Goal: Navigation & Orientation: Find specific page/section

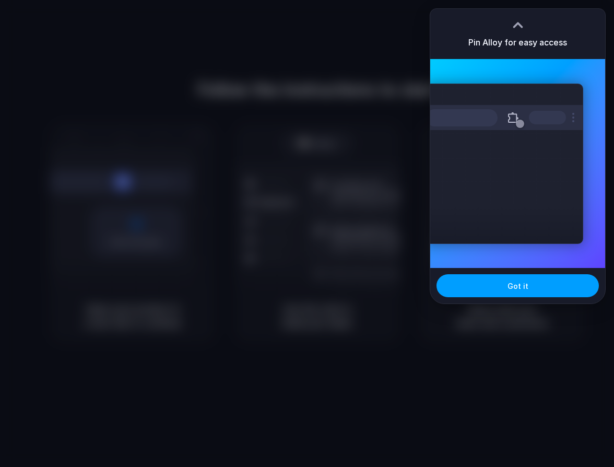
click at [559, 293] on button "Got it" at bounding box center [518, 285] width 162 height 23
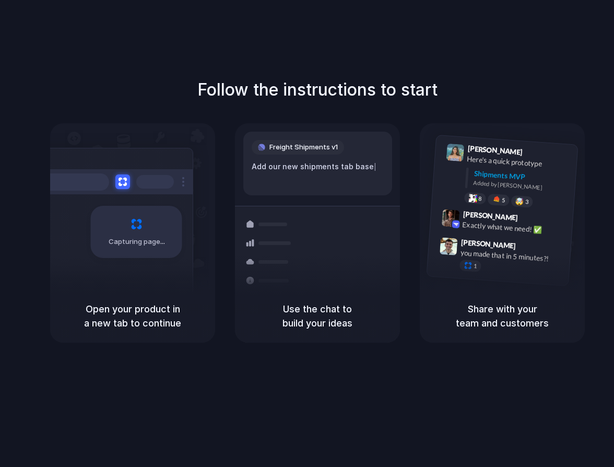
click at [452, 71] on div "Follow the instructions to start Capturing page Open your product in a new tab …" at bounding box center [317, 244] width 635 height 488
click at [449, 56] on div "Follow the instructions to start Capturing page Open your product in a new tab …" at bounding box center [317, 244] width 635 height 488
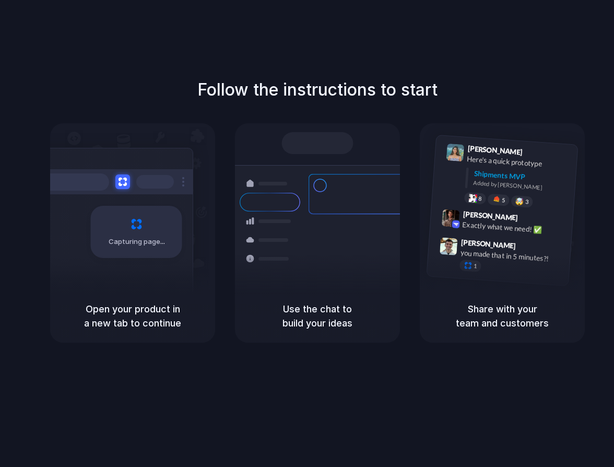
click at [561, 53] on div "Follow the instructions to start Capturing page Open your product in a new tab …" at bounding box center [317, 244] width 635 height 488
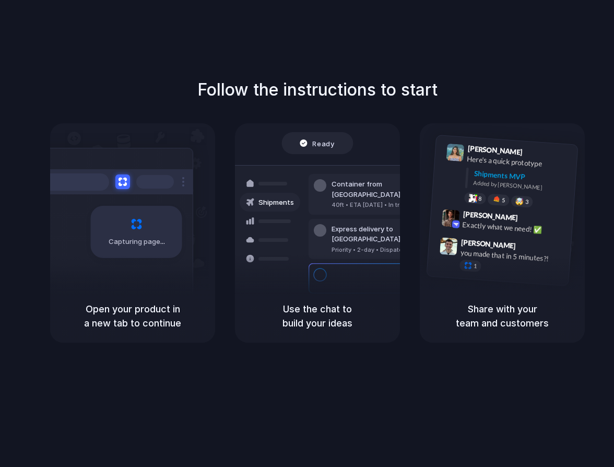
click at [184, 274] on div "Capturing page" at bounding box center [115, 228] width 158 height 160
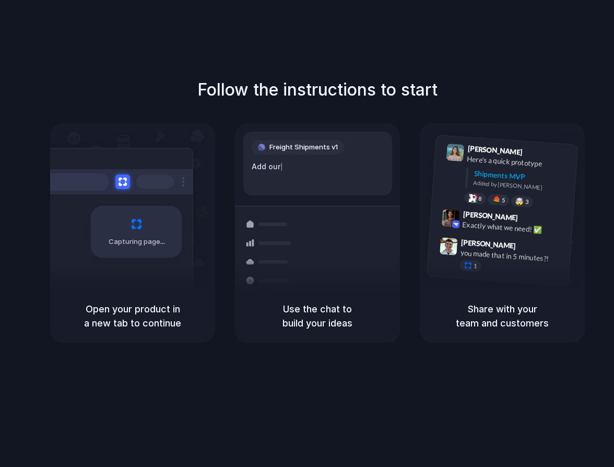
click at [513, 62] on div "Follow the instructions to start Capturing page Open your product in a new tab …" at bounding box center [317, 244] width 635 height 488
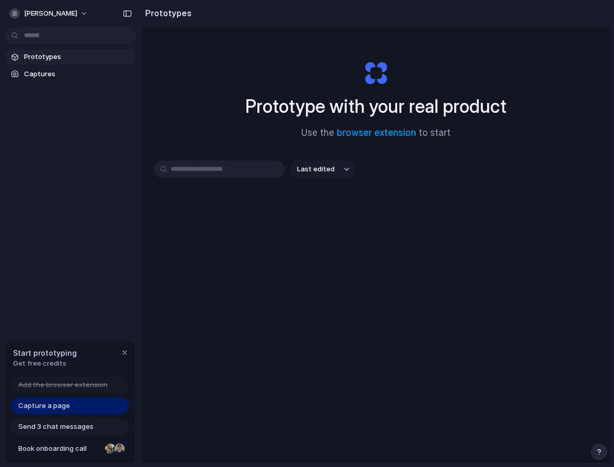
click at [57, 58] on span "Prototypes" at bounding box center [78, 57] width 108 height 10
click at [48, 69] on span "Captures" at bounding box center [78, 74] width 108 height 10
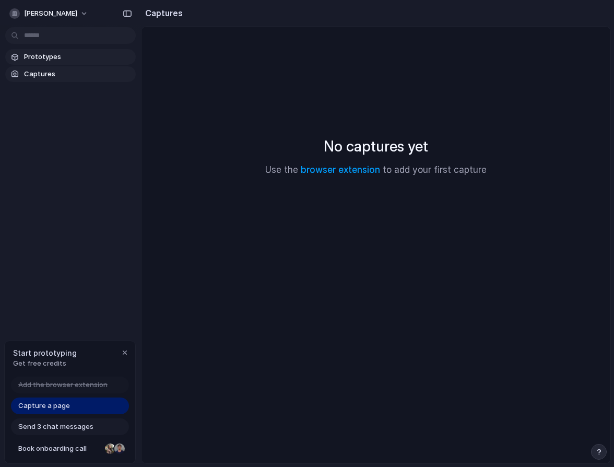
click at [48, 58] on span "Prototypes" at bounding box center [78, 57] width 108 height 10
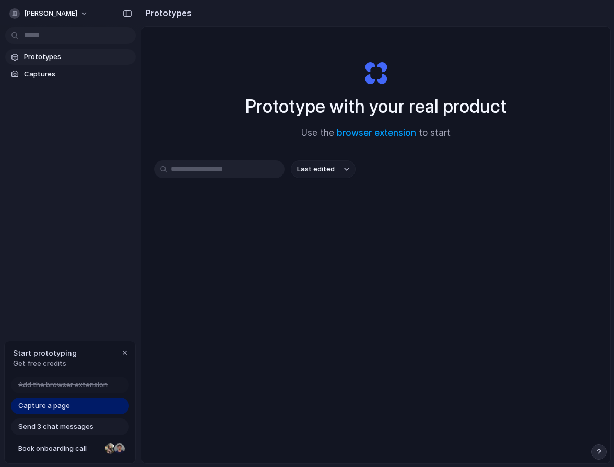
click at [447, 241] on div "Last edited" at bounding box center [376, 206] width 444 height 92
click at [41, 11] on span "vladimir-feofilaktov" at bounding box center [50, 13] width 53 height 10
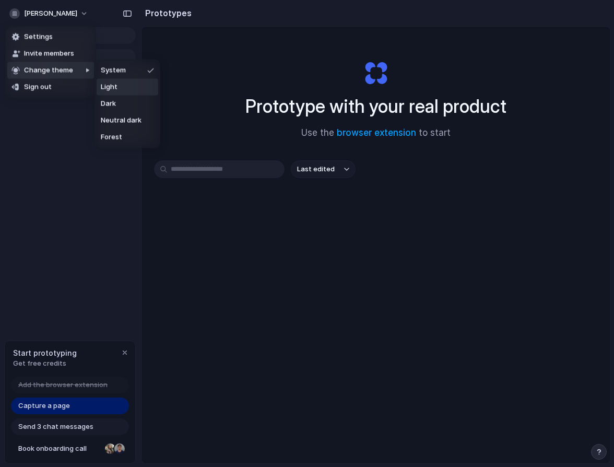
click at [478, 20] on div "Settings Invite members Change theme Sign out" at bounding box center [307, 233] width 614 height 467
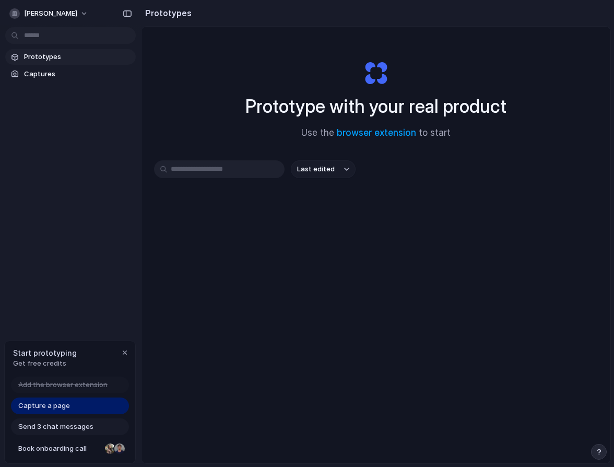
click at [307, 233] on div at bounding box center [307, 233] width 0 height 0
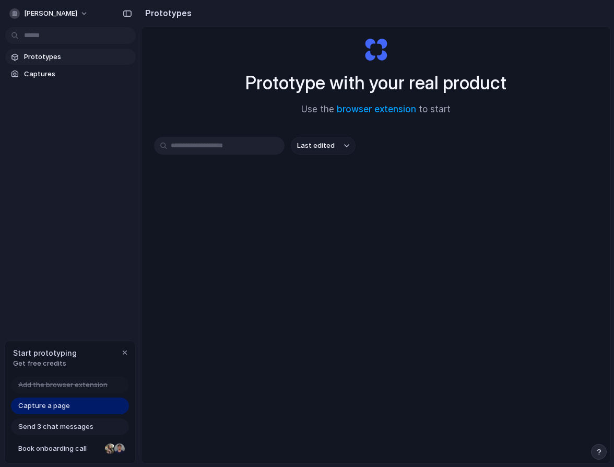
scroll to position [26, 0]
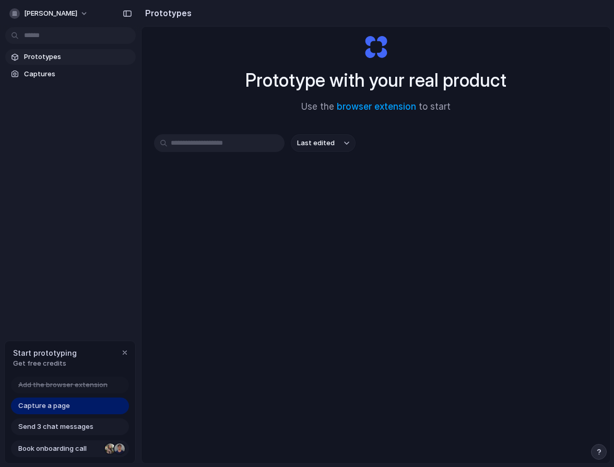
click at [119, 449] on div at bounding box center [119, 448] width 10 height 10
